Goal: Transaction & Acquisition: Purchase product/service

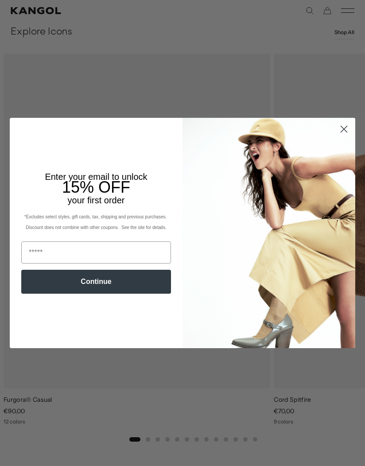
click at [345, 136] on circle "Close dialog" at bounding box center [343, 129] width 15 height 15
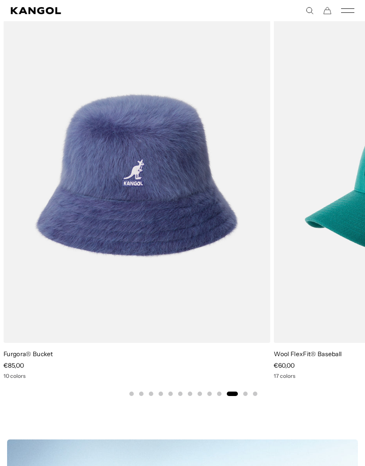
click at [0, 0] on img "11 of 13" at bounding box center [0, 0] width 0 height 0
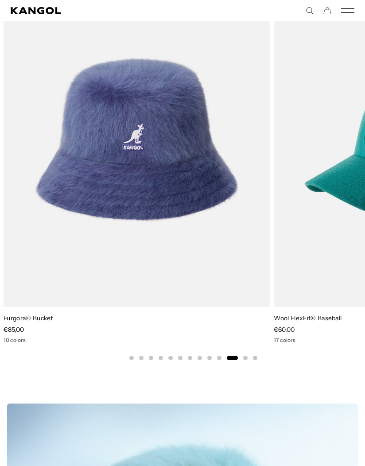
scroll to position [0, 182]
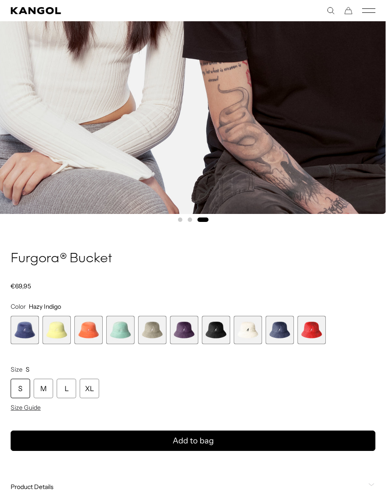
scroll to position [369, 0]
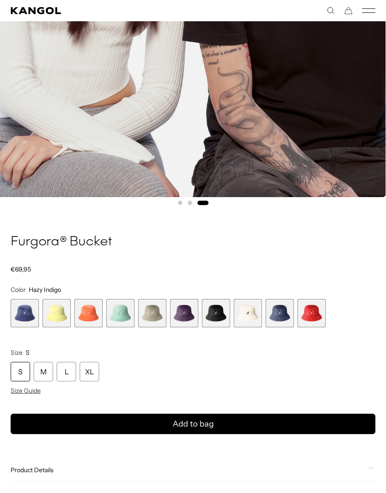
click at [27, 316] on span "1 of 10" at bounding box center [25, 313] width 28 height 28
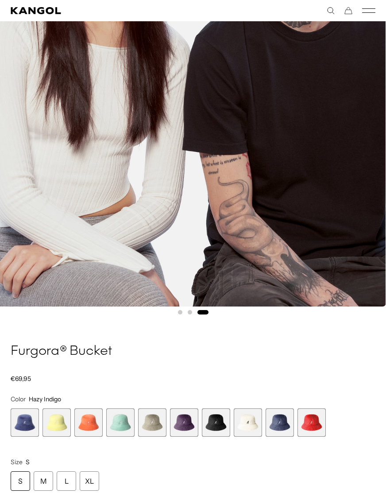
scroll to position [291, 0]
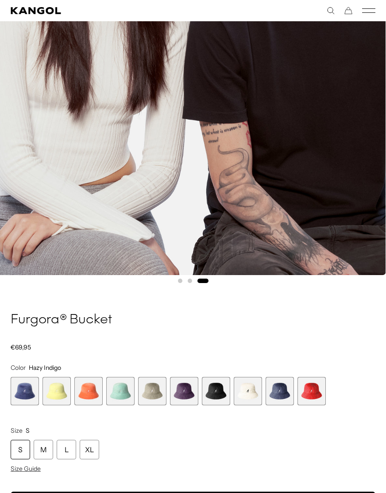
click at [23, 390] on span "1 of 10" at bounding box center [25, 391] width 28 height 28
click at [285, 396] on span "9 of 10" at bounding box center [280, 391] width 28 height 28
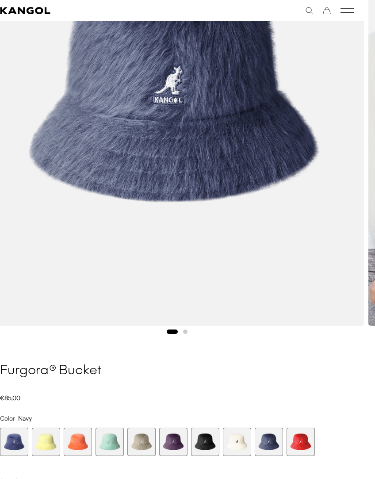
scroll to position [0, 182]
click at [77, 439] on span "3 of 10" at bounding box center [78, 442] width 28 height 28
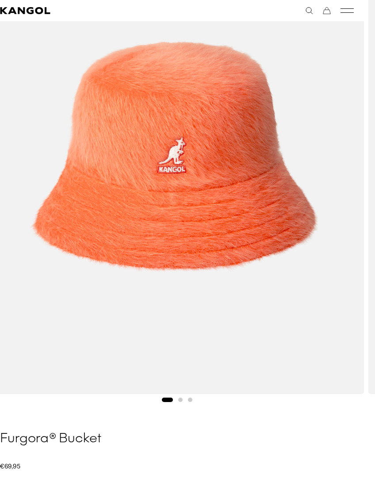
scroll to position [0, 182]
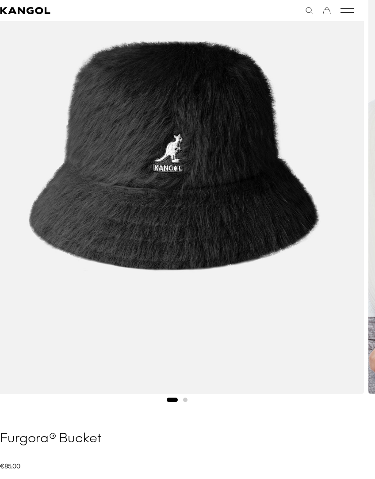
scroll to position [0, 182]
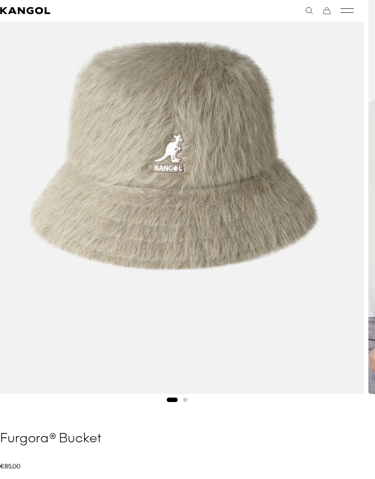
scroll to position [0, 182]
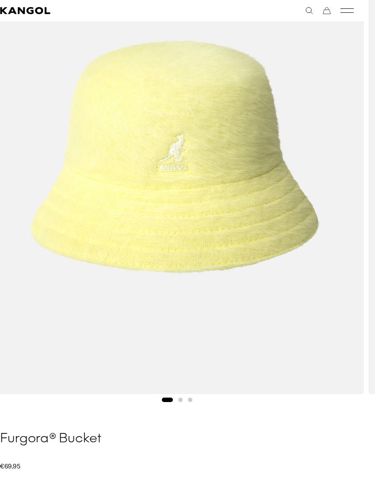
scroll to position [0, 182]
